Goal: Task Accomplishment & Management: Use online tool/utility

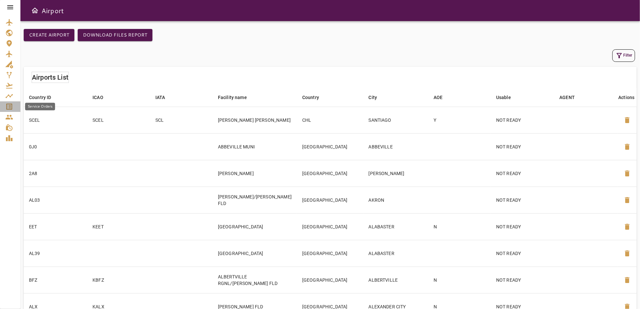
click at [9, 105] on icon "Service Orders" at bounding box center [9, 107] width 8 height 8
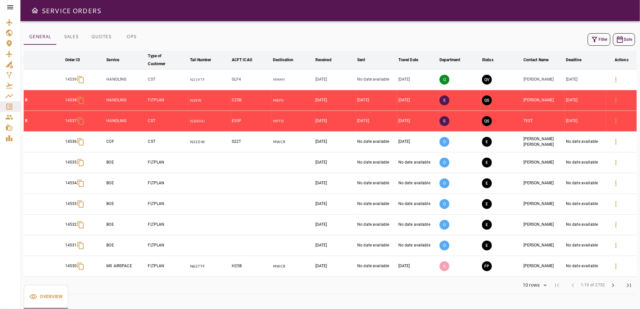
click at [591, 40] on icon "button" at bounding box center [594, 40] width 8 height 8
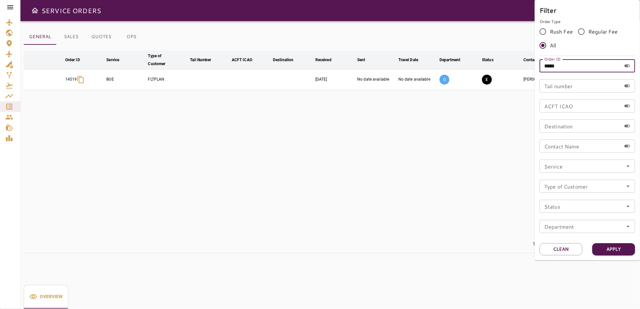
click at [569, 66] on input "*****" at bounding box center [580, 65] width 82 height 13
type input "*****"
click at [606, 246] on button "Apply" at bounding box center [613, 249] width 43 height 12
click at [333, 164] on div at bounding box center [320, 154] width 640 height 309
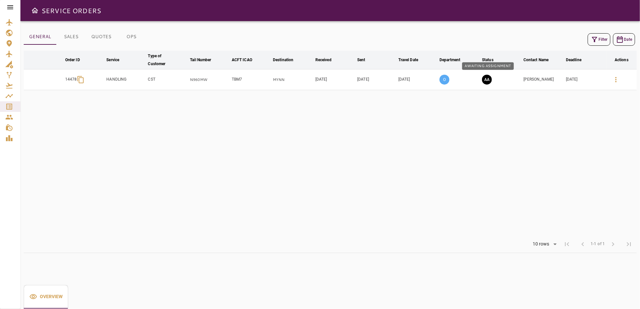
click at [487, 80] on button "AA" at bounding box center [487, 80] width 10 height 10
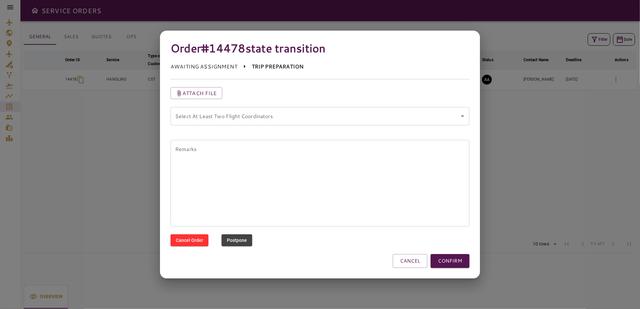
click at [387, 122] on coordinators "Select At Least Two Flight Coordinators" at bounding box center [314, 116] width 283 height 13
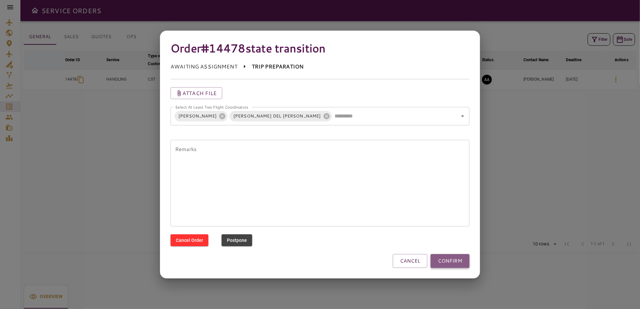
click at [453, 260] on button "CONFIRM" at bounding box center [449, 261] width 39 height 14
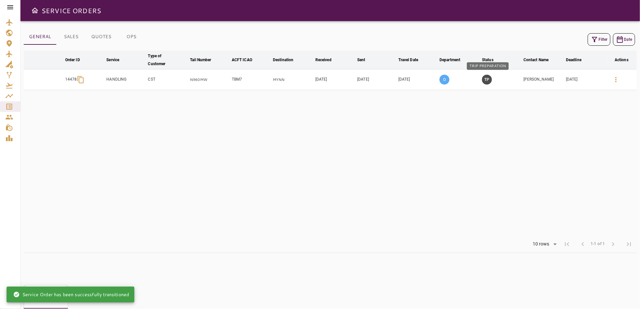
click at [488, 78] on button "TP" at bounding box center [487, 80] width 10 height 10
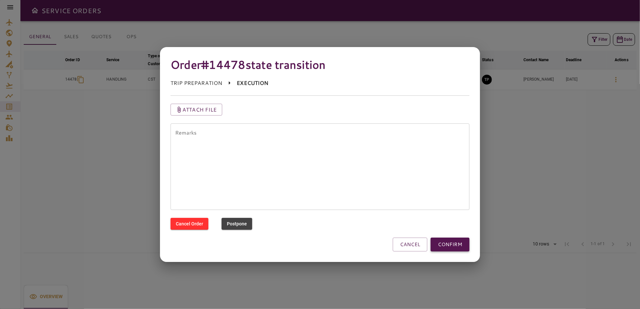
click at [454, 244] on button "CONFIRM" at bounding box center [449, 245] width 39 height 14
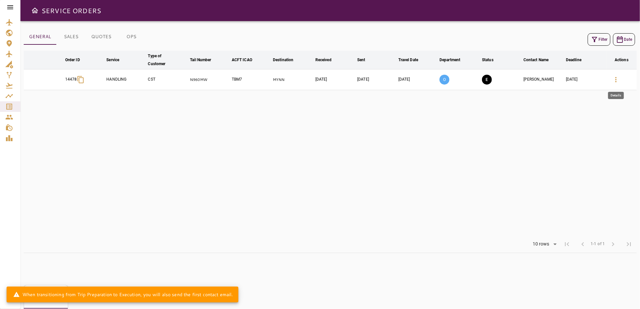
click at [615, 78] on icon "button" at bounding box center [616, 80] width 8 height 8
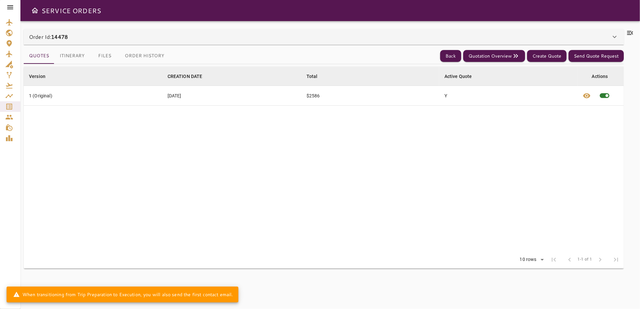
click at [631, 30] on icon at bounding box center [630, 33] width 8 height 8
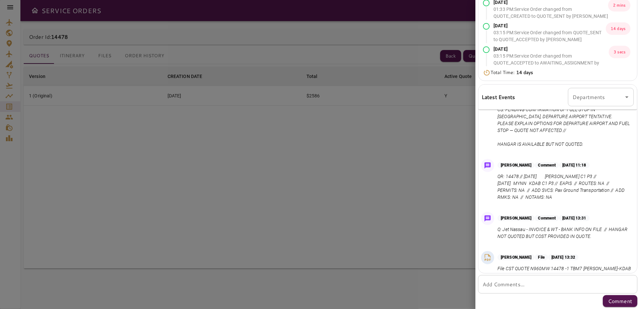
scroll to position [90, 0]
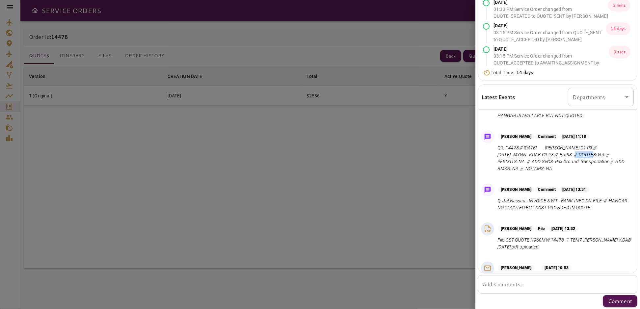
drag, startPoint x: 573, startPoint y: 155, endPoint x: 589, endPoint y: 153, distance: 15.9
click at [589, 153] on p "QR: 14478 // Oct 19, 2025 KUES MYNN C1 P3 // Oct 23, 2025 MYNN KDAB C1 P3 // EA…" at bounding box center [564, 158] width 134 height 28
click at [574, 170] on p "QR: 14478 // Oct 19, 2025 KUES MYNN C1 P3 // Oct 23, 2025 MYNN KDAB C1 P3 // EA…" at bounding box center [564, 158] width 134 height 28
drag, startPoint x: 561, startPoint y: 162, endPoint x: 577, endPoint y: 167, distance: 16.2
click at [577, 167] on p "QR: 14478 // Oct 19, 2025 KUES MYNN C1 P3 // Oct 23, 2025 MYNN KDAB C1 P3 // EA…" at bounding box center [564, 158] width 134 height 28
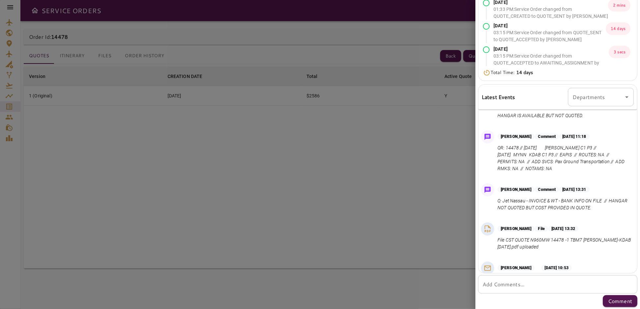
click at [571, 167] on p "QR: 14478 // Oct 19, 2025 KUES MYNN C1 P3 // Oct 23, 2025 MYNN KDAB C1 P3 // EA…" at bounding box center [564, 158] width 134 height 28
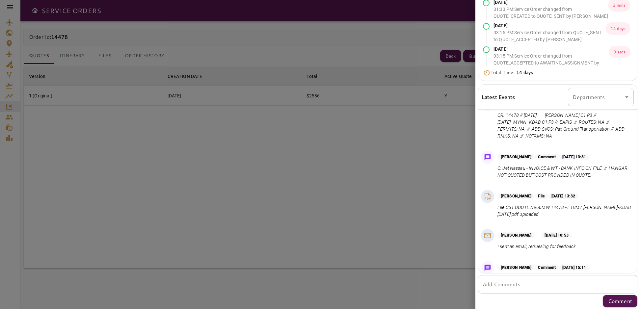
scroll to position [116, 0]
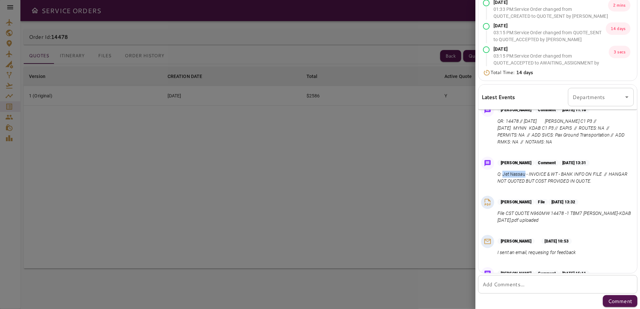
drag, startPoint x: 502, startPoint y: 173, endPoint x: 525, endPoint y: 174, distance: 23.0
click at [525, 174] on p "Q: Jet Nassau - INVOICE & WT - BANK INFO ON FILE // HANGAR NOT QUOTED BUT COST …" at bounding box center [564, 178] width 134 height 14
click at [532, 173] on p "Q: Jet Nassau - INVOICE & WT - BANK INFO ON FILE // HANGAR NOT QUOTED BUT COST …" at bounding box center [564, 178] width 134 height 14
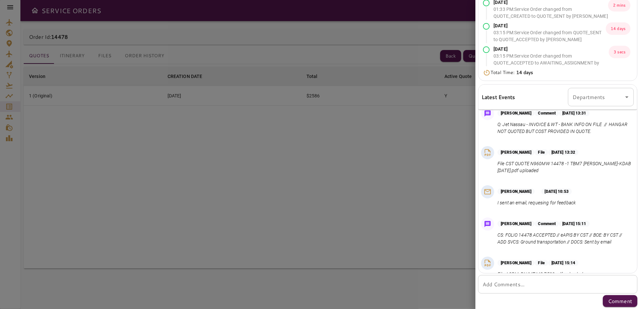
scroll to position [176, 0]
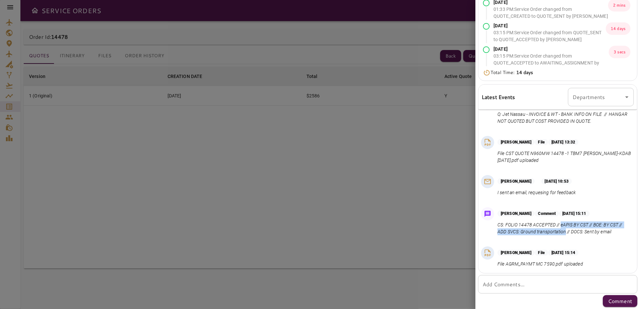
drag, startPoint x: 560, startPoint y: 222, endPoint x: 570, endPoint y: 232, distance: 13.0
click at [570, 232] on p "CS: FOLIO 14478 ACCEPTED // eAPIS BY CST // BOE: BY CST // ADD SVCS: Ground tra…" at bounding box center [564, 228] width 134 height 14
copy p "eAPIS BY CST // BOE: BY CST // ADD SVCS: Ground transportation"
drag, startPoint x: 229, startPoint y: 179, endPoint x: 237, endPoint y: 172, distance: 11.0
click at [230, 178] on div at bounding box center [320, 154] width 640 height 309
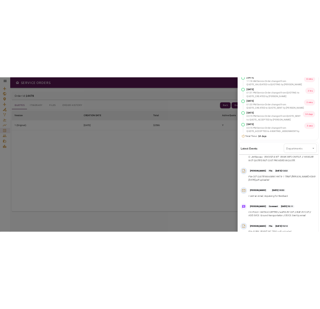
scroll to position [0, 0]
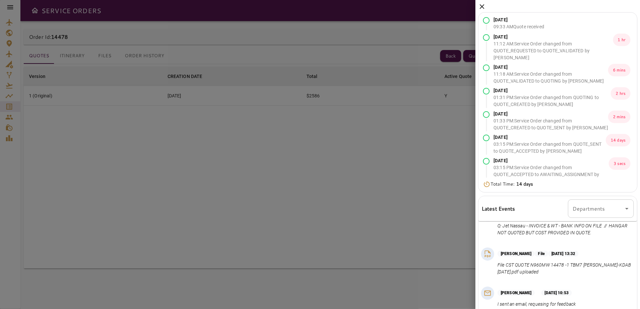
drag, startPoint x: 481, startPoint y: 7, endPoint x: 474, endPoint y: 9, distance: 7.0
click at [480, 7] on icon at bounding box center [481, 6] width 5 height 5
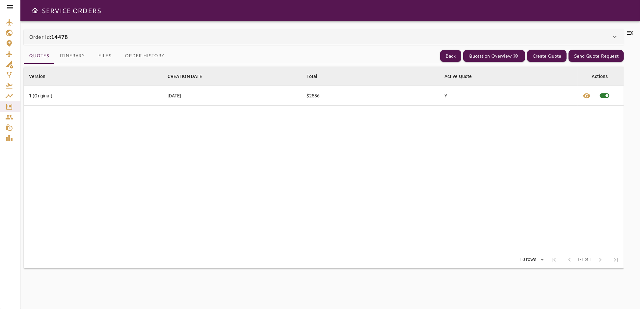
click at [68, 59] on button "Itinerary" at bounding box center [72, 56] width 36 height 16
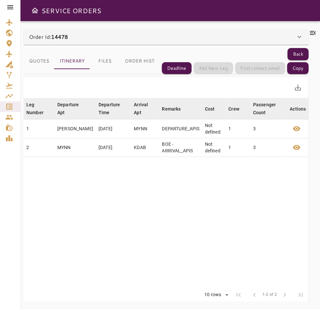
drag, startPoint x: 216, startPoint y: 204, endPoint x: 201, endPoint y: 161, distance: 45.8
click at [216, 204] on table "Leg Number arrow_downward Departure Apt arrow_downward Departure Time arrow_dow…" at bounding box center [166, 192] width 284 height 188
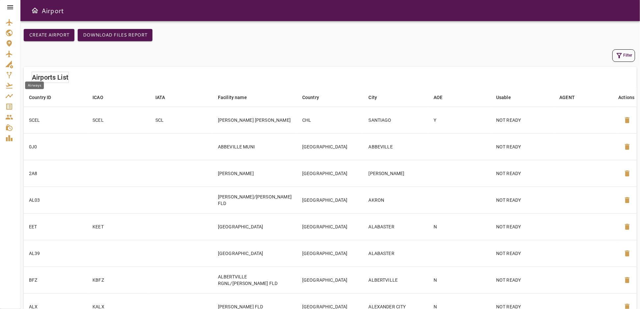
click at [8, 86] on icon "Airways" at bounding box center [9, 86] width 7 height 6
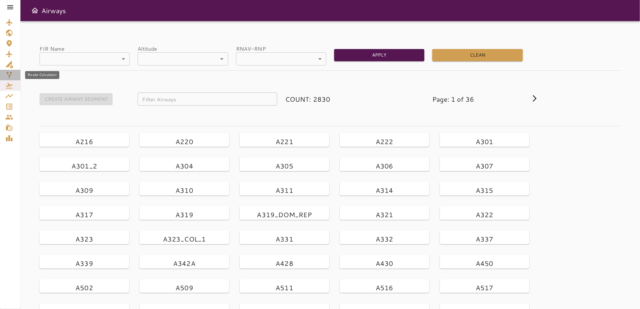
click at [10, 75] on icon "Route Calculator" at bounding box center [9, 75] width 6 height 7
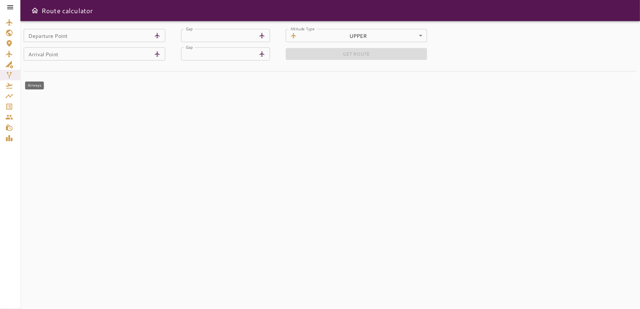
click at [8, 88] on icon "Airways" at bounding box center [9, 86] width 7 height 6
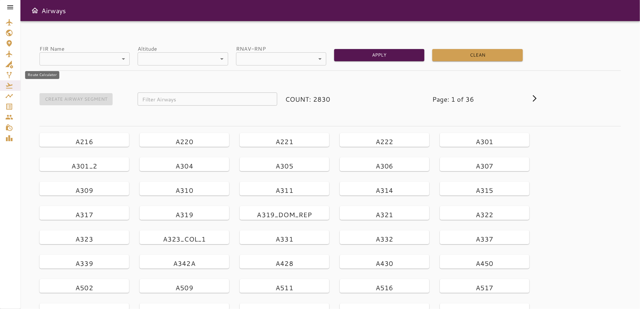
click at [11, 74] on icon "Route Calculator" at bounding box center [9, 75] width 6 height 7
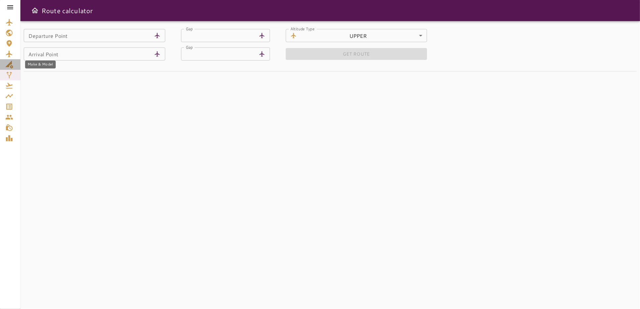
click at [9, 63] on icon "Make & Model" at bounding box center [9, 65] width 8 height 8
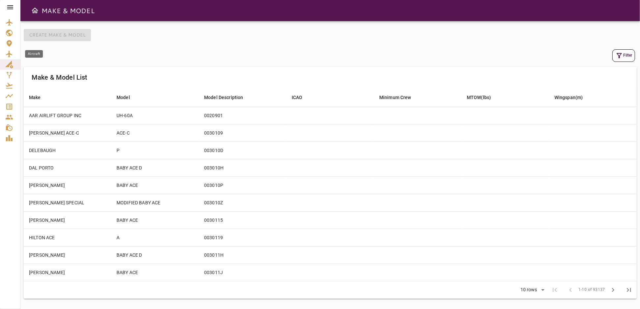
click at [9, 55] on icon "Aircraft" at bounding box center [9, 54] width 6 height 7
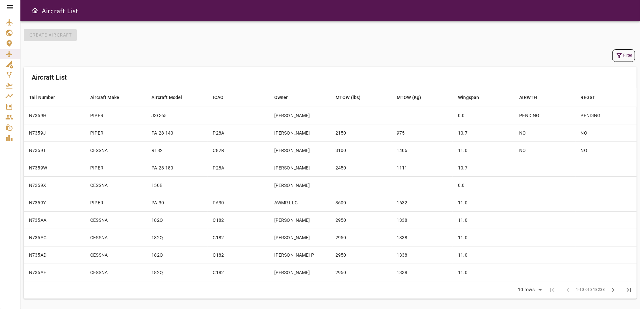
click at [9, 8] on icon at bounding box center [10, 7] width 8 height 8
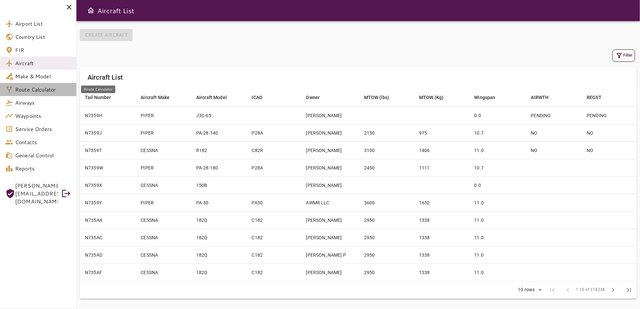
click at [17, 89] on span "Route Calculator" at bounding box center [43, 90] width 56 height 8
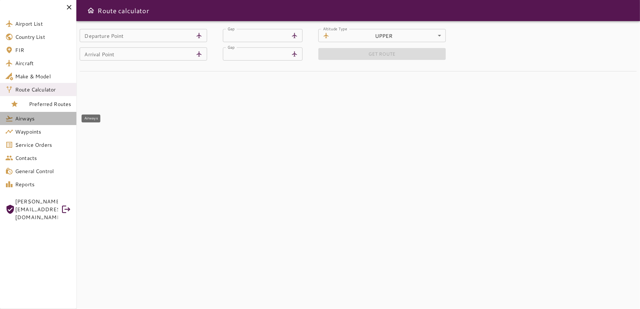
click at [25, 119] on span "Airways" at bounding box center [43, 119] width 56 height 8
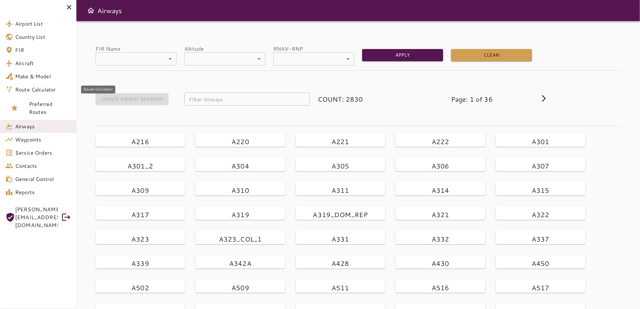
click at [39, 91] on span "Route Calculator" at bounding box center [43, 90] width 56 height 8
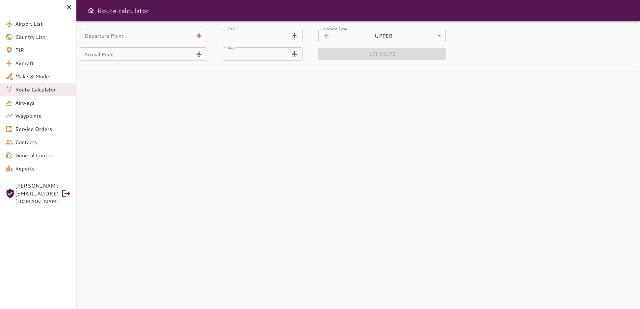
click at [111, 33] on input "Departure Point" at bounding box center [137, 35] width 114 height 13
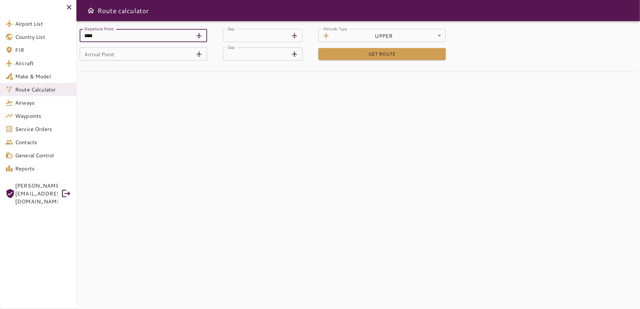
type input "****"
click at [118, 55] on input "Arrival Point" at bounding box center [137, 53] width 114 height 13
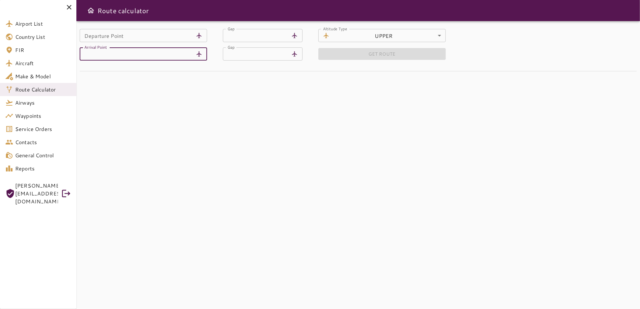
click at [128, 38] on input "Departure Point" at bounding box center [137, 35] width 114 height 13
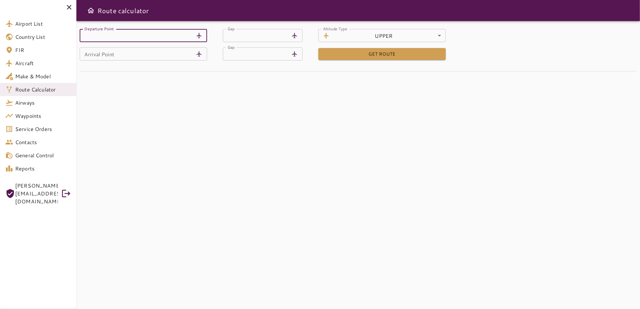
click at [169, 176] on div "Departure Point Departure Point Gap ** Gap Altitude Type ​ UPPER ***** Altitude…" at bounding box center [357, 165] width 563 height 288
click at [68, 6] on icon at bounding box center [69, 7] width 8 height 8
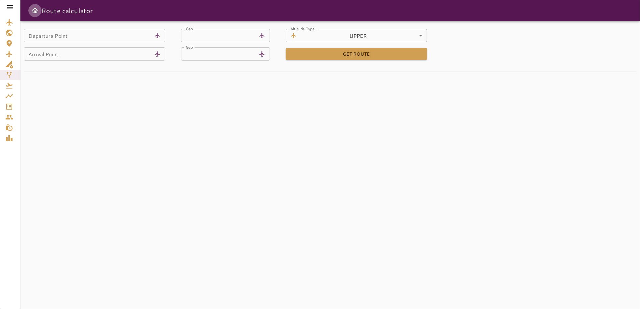
drag, startPoint x: 34, startPoint y: 8, endPoint x: 15, endPoint y: 12, distance: 18.5
click at [33, 8] on icon "Open drawer" at bounding box center [35, 11] width 8 height 8
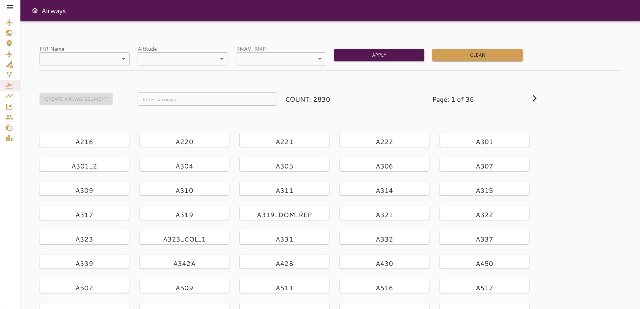
click at [7, 4] on icon at bounding box center [10, 7] width 8 height 8
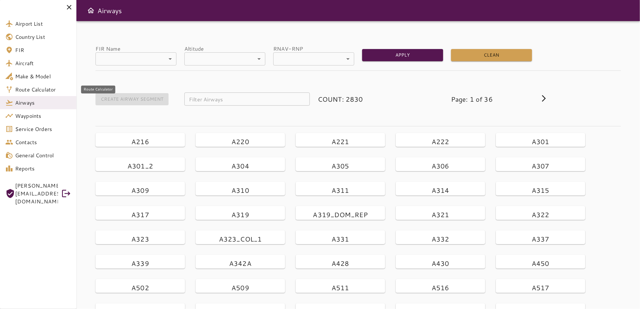
click at [37, 90] on span "Route Calculator" at bounding box center [43, 90] width 56 height 8
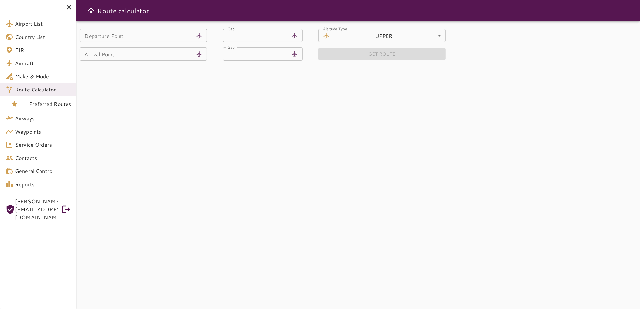
click at [133, 39] on input "Departure Point" at bounding box center [137, 35] width 114 height 13
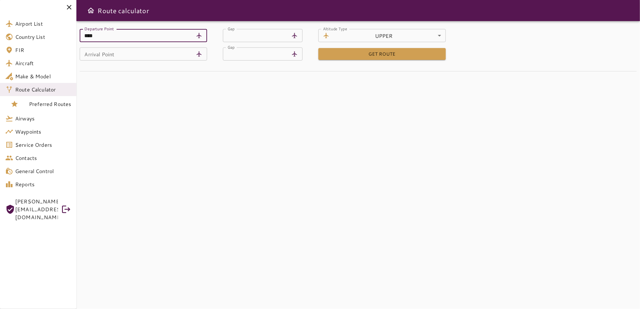
type input "****"
click at [140, 56] on input "Arrival Point" at bounding box center [137, 53] width 114 height 13
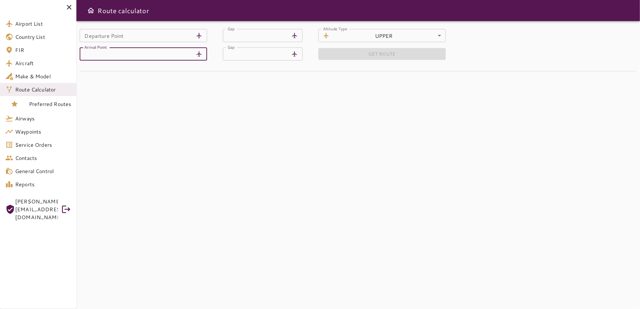
click at [128, 36] on input "Departure Point" at bounding box center [137, 35] width 114 height 13
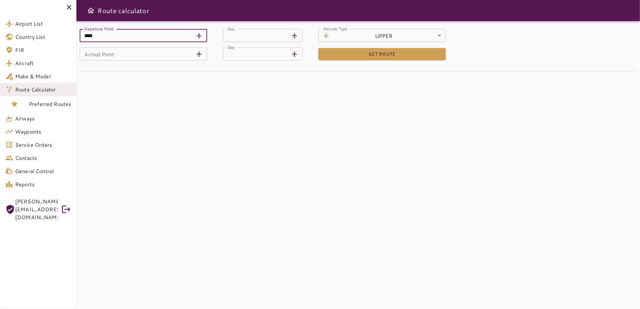
type input "****"
click at [101, 56] on input "Arrival Point" at bounding box center [137, 53] width 114 height 13
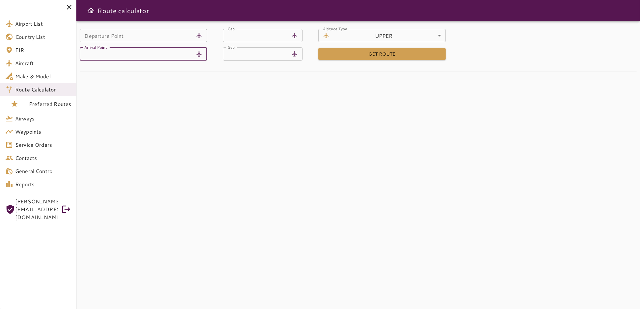
click at [103, 34] on div "Departure Point Departure Point" at bounding box center [143, 35] width 127 height 13
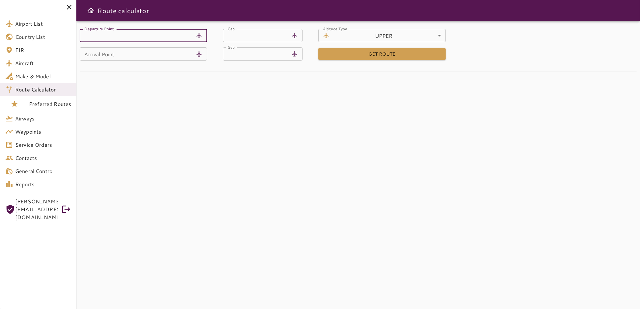
click at [95, 54] on input "Arrival Point" at bounding box center [137, 53] width 114 height 13
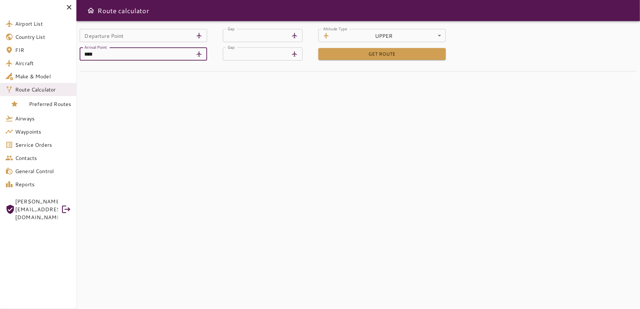
type input "****"
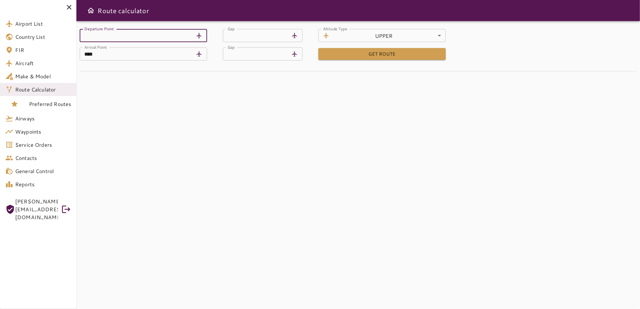
click at [105, 38] on input "Departure Point" at bounding box center [137, 35] width 114 height 13
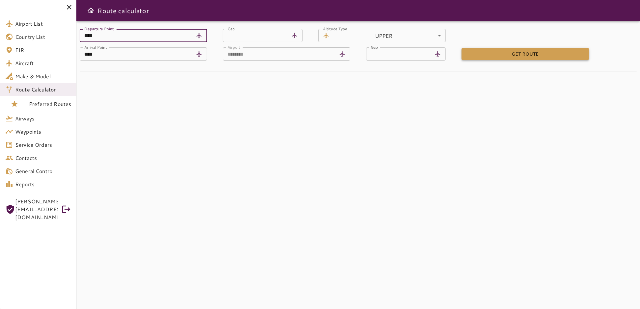
type input "****"
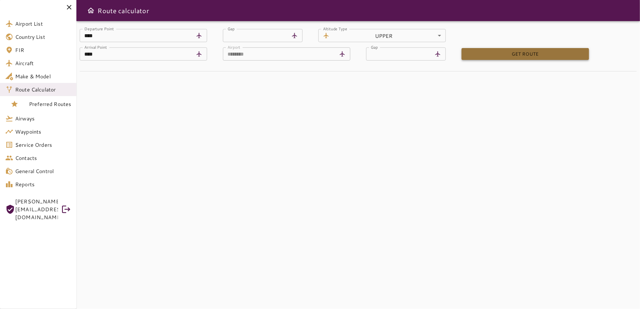
click at [485, 55] on button "GET ROUTE" at bounding box center [524, 54] width 127 height 12
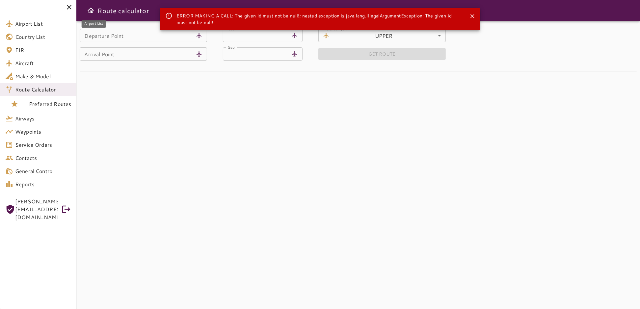
click at [30, 27] on span "Airport List" at bounding box center [43, 24] width 56 height 8
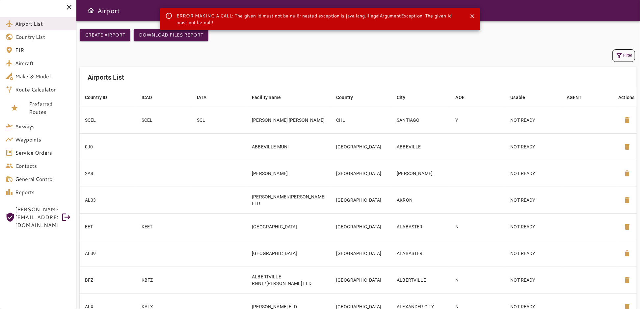
click at [626, 56] on button "Filter" at bounding box center [623, 55] width 23 height 13
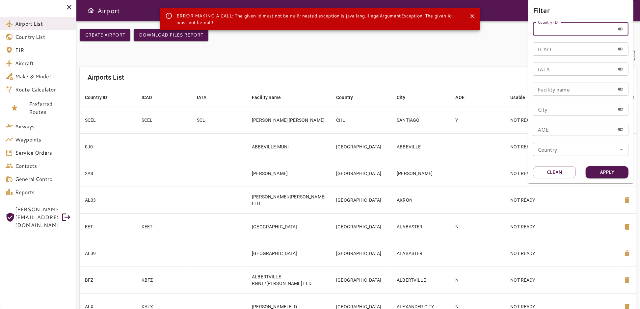
click at [568, 30] on input "Country ID" at bounding box center [574, 28] width 82 height 13
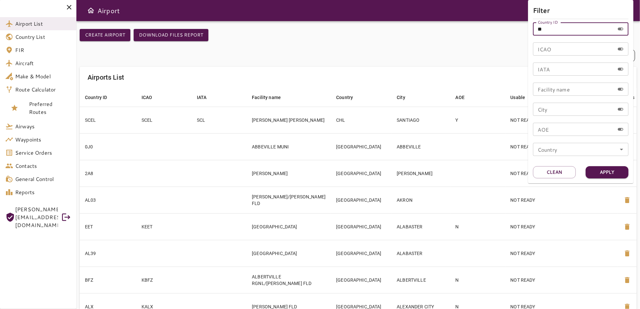
type input "*"
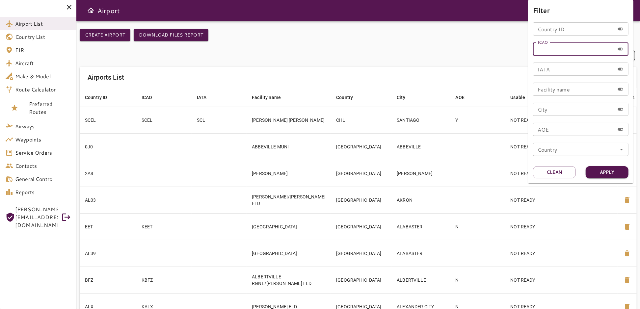
click at [586, 48] on input "ICAO" at bounding box center [574, 48] width 82 height 13
type input "****"
click at [604, 170] on button "Apply" at bounding box center [606, 172] width 43 height 12
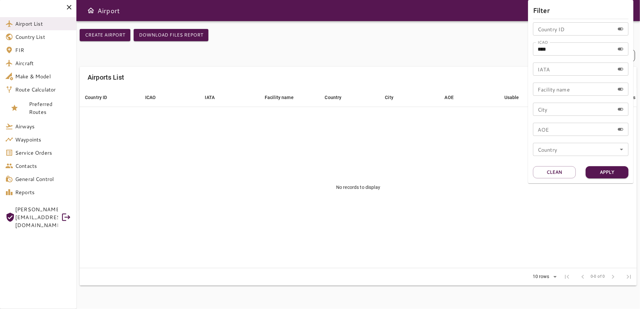
drag, startPoint x: 398, startPoint y: 163, endPoint x: 549, endPoint y: 16, distance: 210.1
click at [402, 159] on div at bounding box center [320, 154] width 640 height 309
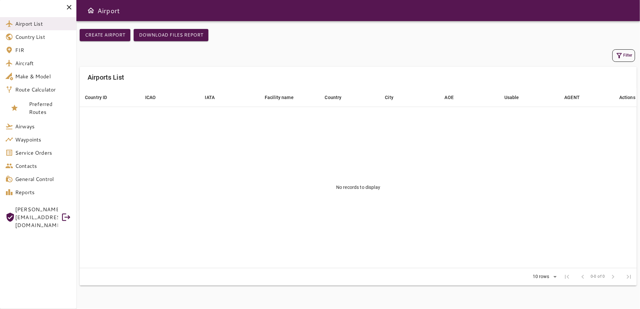
click at [627, 54] on button "Filter" at bounding box center [623, 55] width 23 height 13
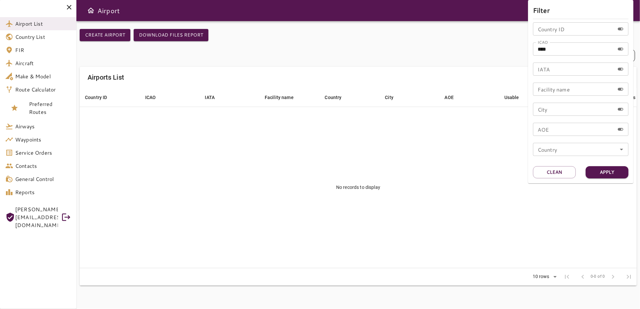
drag, startPoint x: 87, startPoint y: 51, endPoint x: 59, endPoint y: 73, distance: 35.6
click at [87, 52] on div at bounding box center [320, 154] width 640 height 309
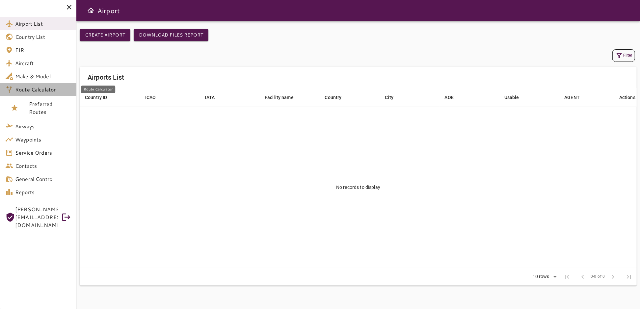
click at [44, 88] on span "Route Calculator" at bounding box center [43, 90] width 56 height 8
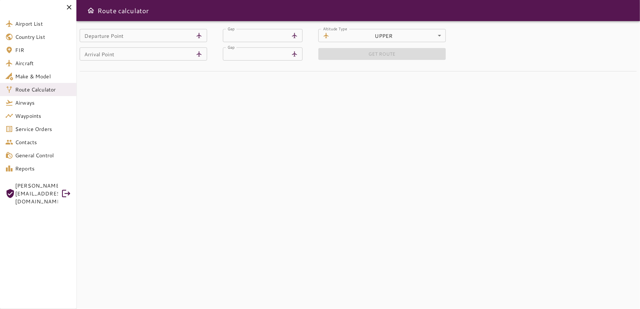
click at [158, 37] on input "Departure Point" at bounding box center [137, 35] width 114 height 13
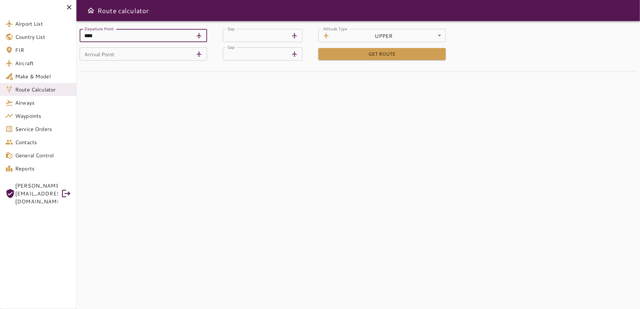
type input "****"
click at [131, 54] on input "Arrival Point" at bounding box center [137, 53] width 114 height 13
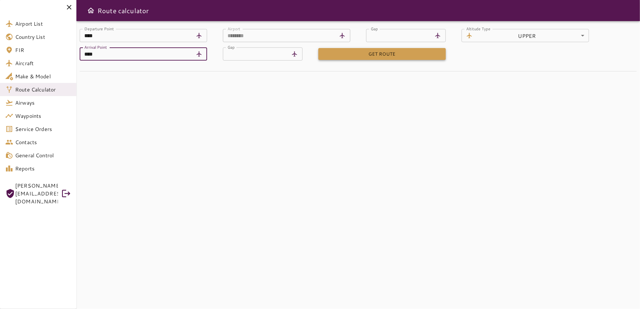
type input "****"
click at [387, 52] on button "GET ROUTE" at bounding box center [381, 54] width 127 height 12
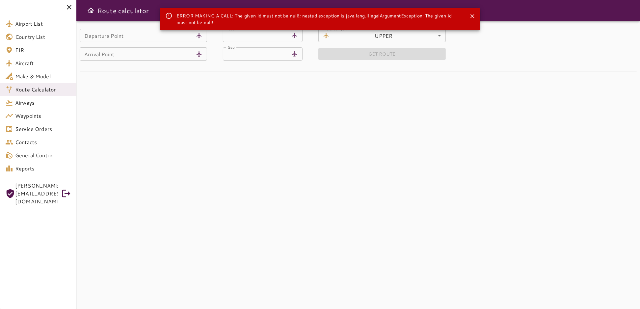
click at [471, 16] on icon "Close" at bounding box center [472, 16] width 4 height 4
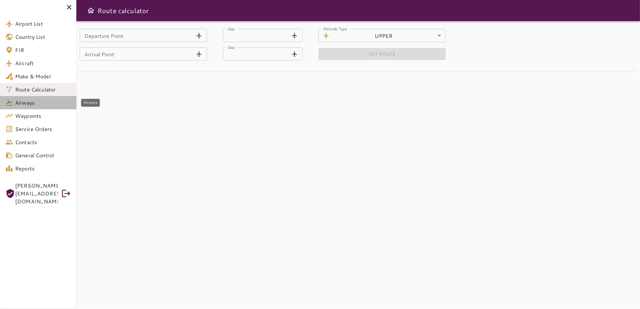
click at [31, 103] on span "Airways" at bounding box center [43, 103] width 56 height 8
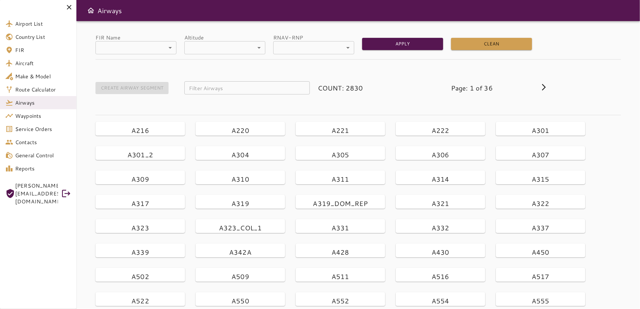
scroll to position [30, 0]
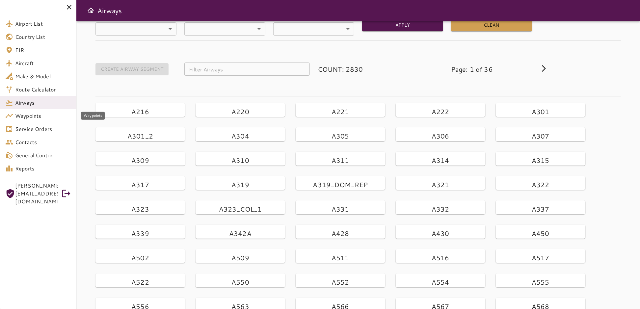
click at [22, 118] on span "Waypoints" at bounding box center [43, 116] width 56 height 8
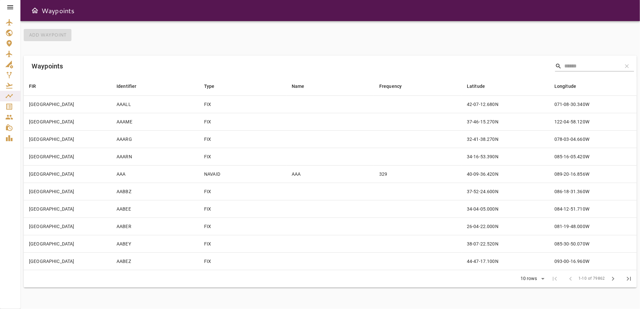
click at [11, 9] on icon at bounding box center [10, 7] width 6 height 4
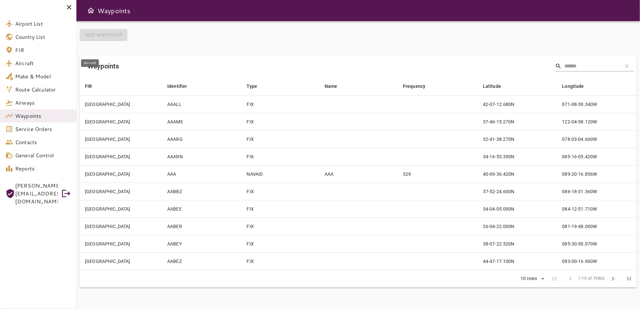
click at [26, 66] on span "Aircraft" at bounding box center [43, 63] width 56 height 8
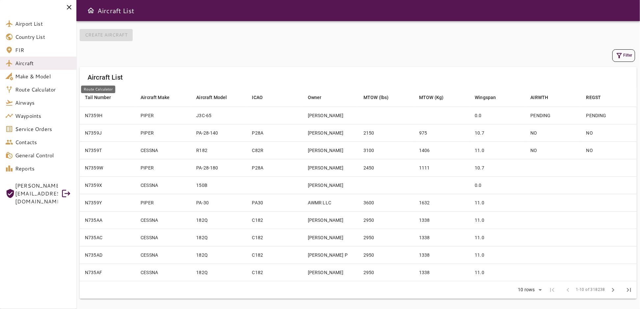
click at [38, 88] on span "Route Calculator" at bounding box center [43, 90] width 56 height 8
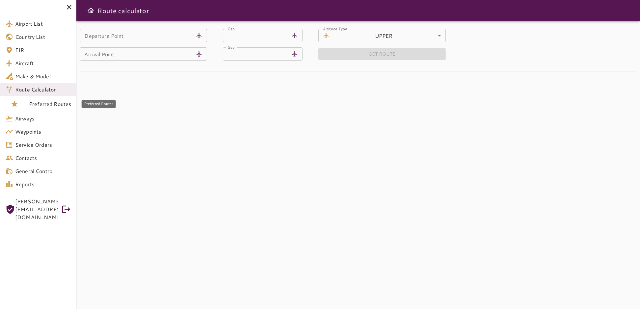
click at [45, 104] on span "Preferred Routes" at bounding box center [50, 104] width 42 height 8
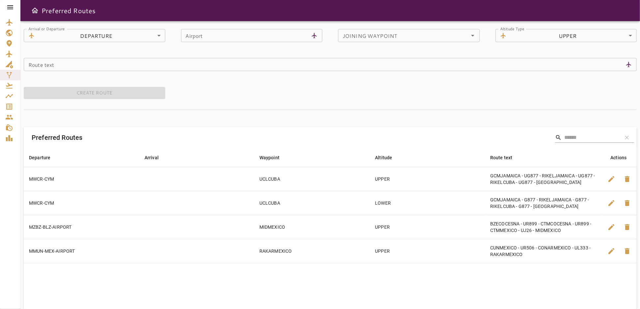
click at [132, 37] on body "Preferred Routes Arrival or Departure ​ DEPARTURE ********* Arrival or [GEOGRAP…" at bounding box center [320, 154] width 640 height 309
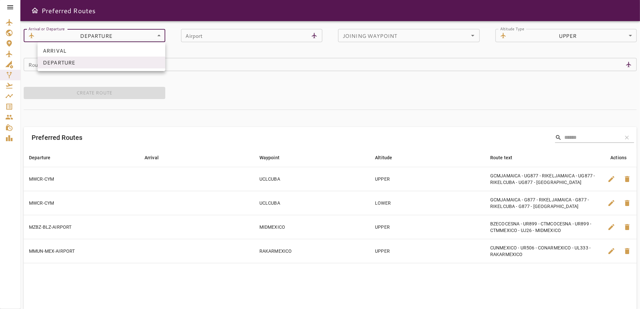
click at [194, 51] on div at bounding box center [320, 154] width 640 height 309
